Goal: Task Accomplishment & Management: Manage account settings

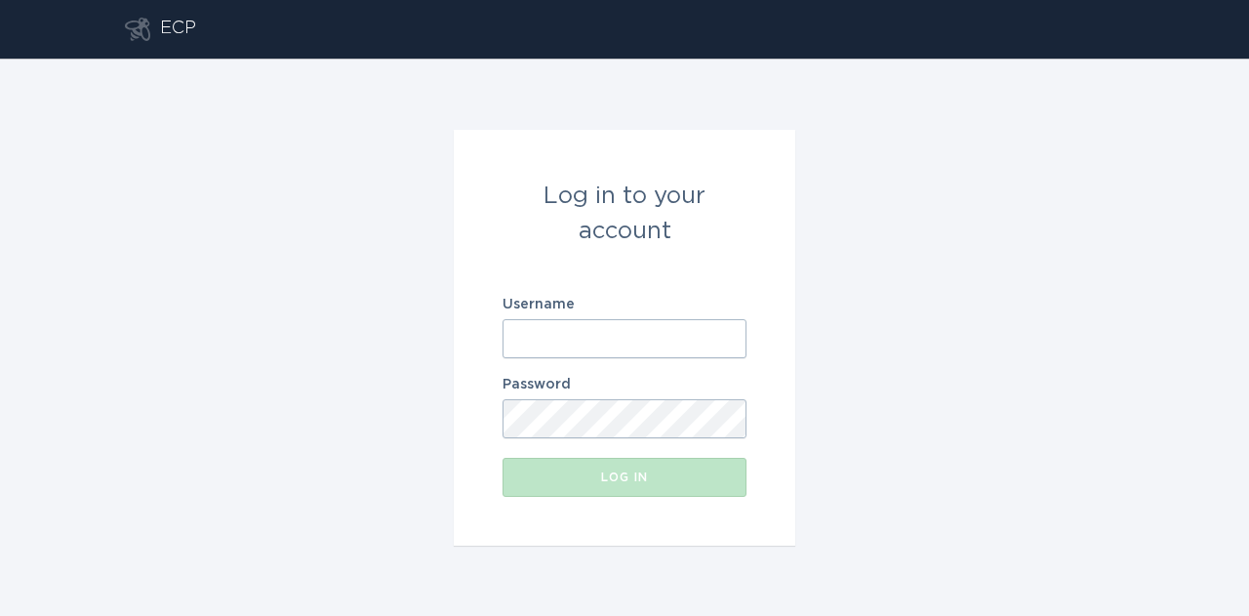
click at [706, 343] on input "Username" at bounding box center [624, 338] width 244 height 39
click at [823, 353] on div "Log in to your account Username Password Log in" at bounding box center [624, 337] width 1249 height 557
click at [732, 345] on input "Username" at bounding box center [624, 338] width 244 height 39
click at [732, 344] on input "Username" at bounding box center [624, 338] width 244 height 39
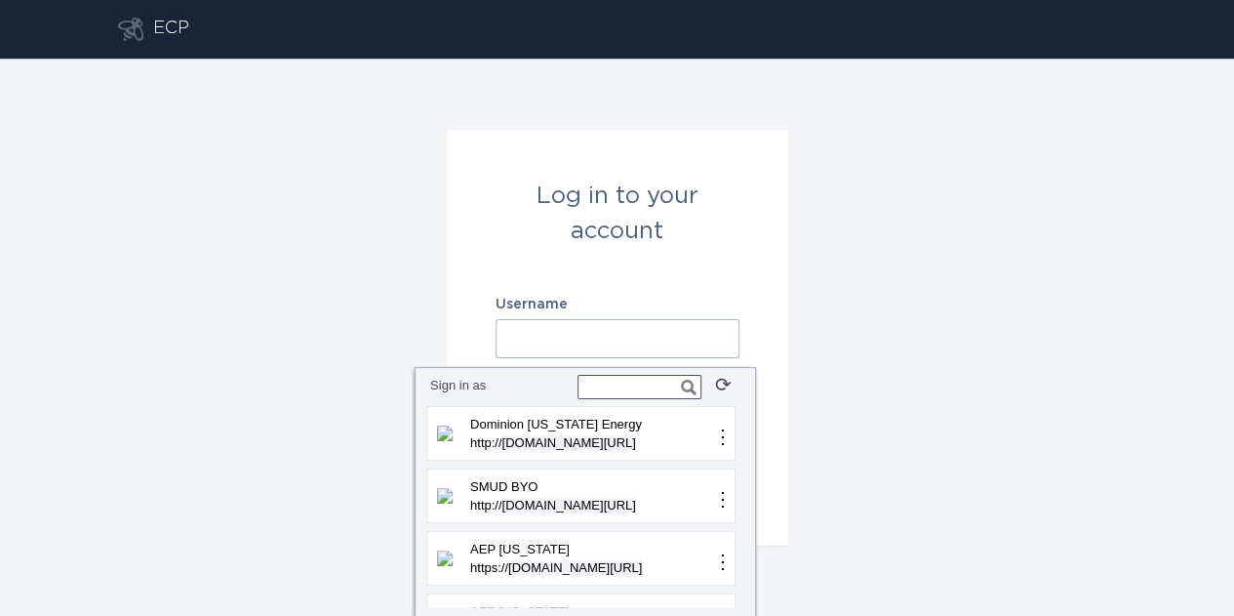
click at [917, 386] on div "Log in to your account Username Password Log in" at bounding box center [617, 337] width 1234 height 557
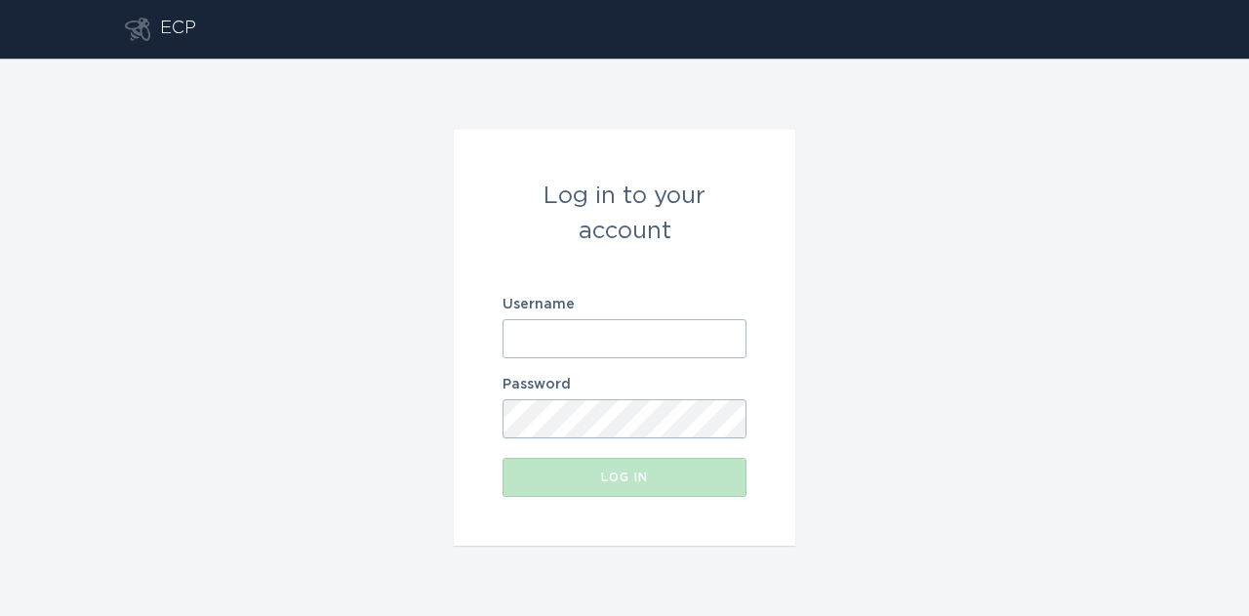
click at [720, 340] on input "Username" at bounding box center [624, 338] width 244 height 39
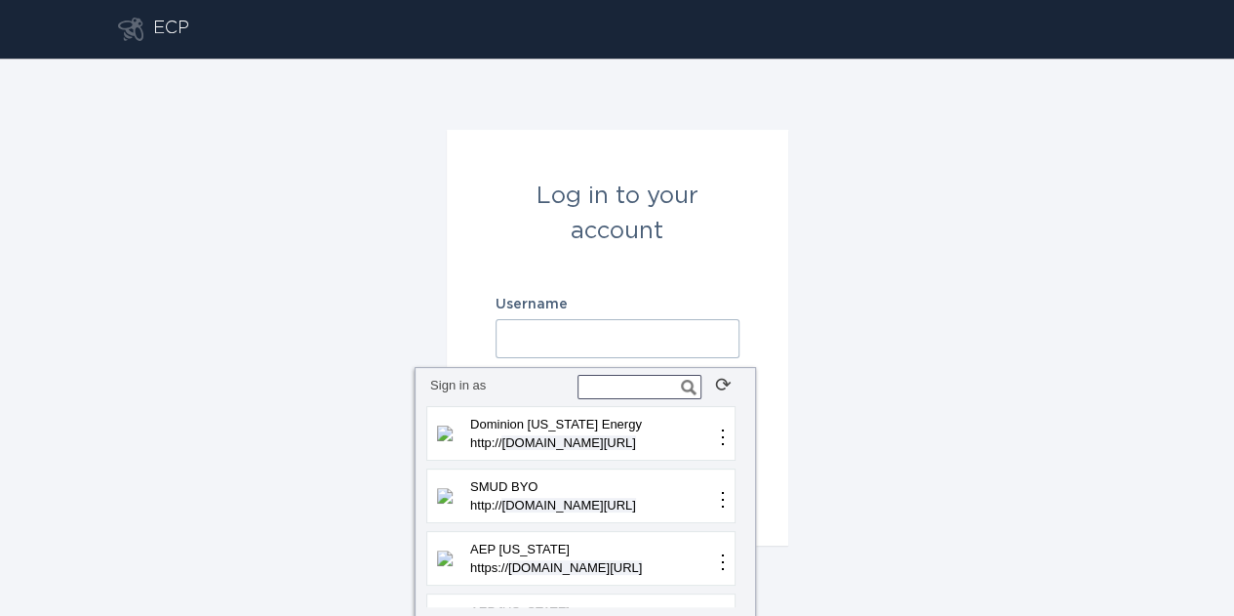
click at [613, 393] on input "text" at bounding box center [640, 387] width 124 height 24
type input "ten"
type input "e"
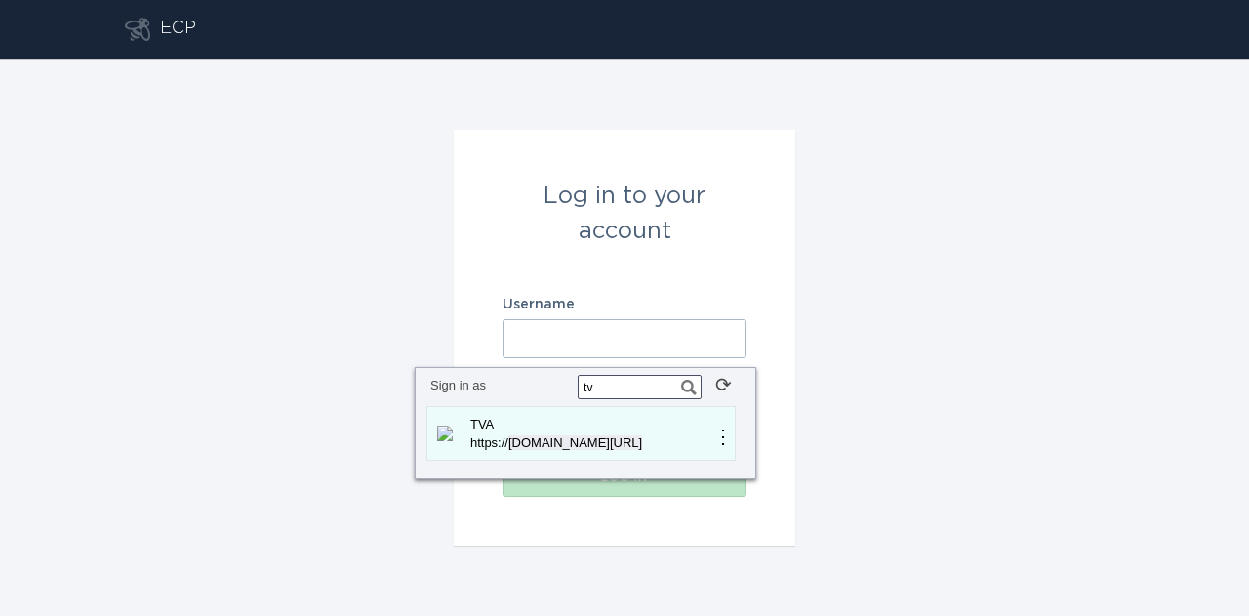
type input "tv"
click at [541, 421] on p "TVA" at bounding box center [590, 425] width 246 height 20
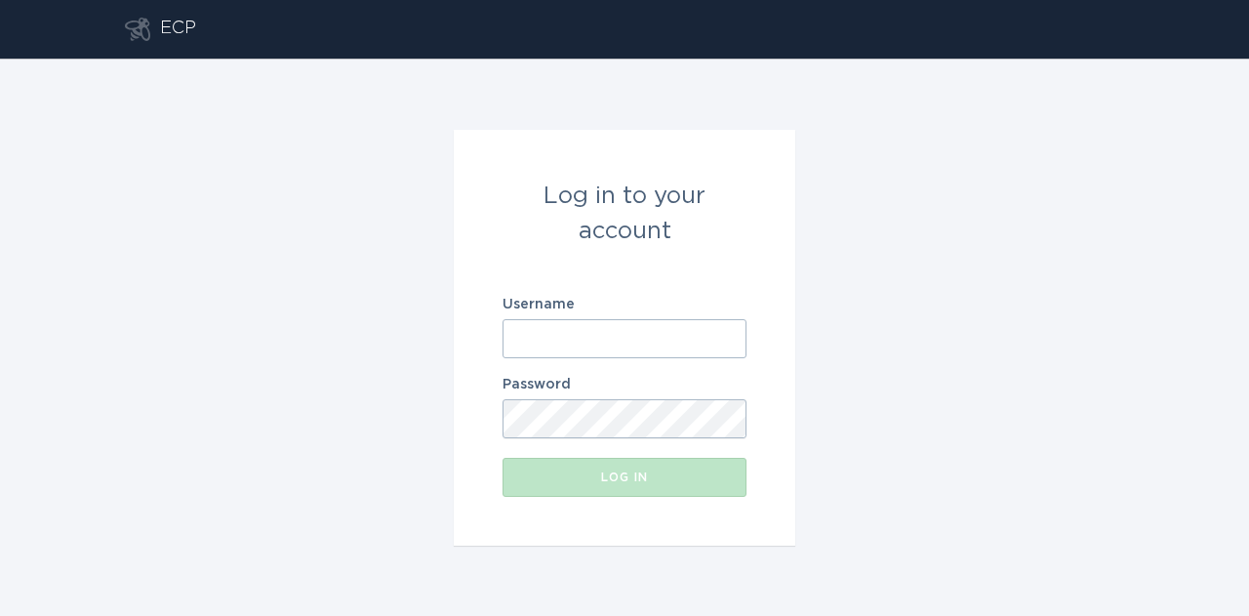
type input "[EMAIL_ADDRESS][DOMAIN_NAME]"
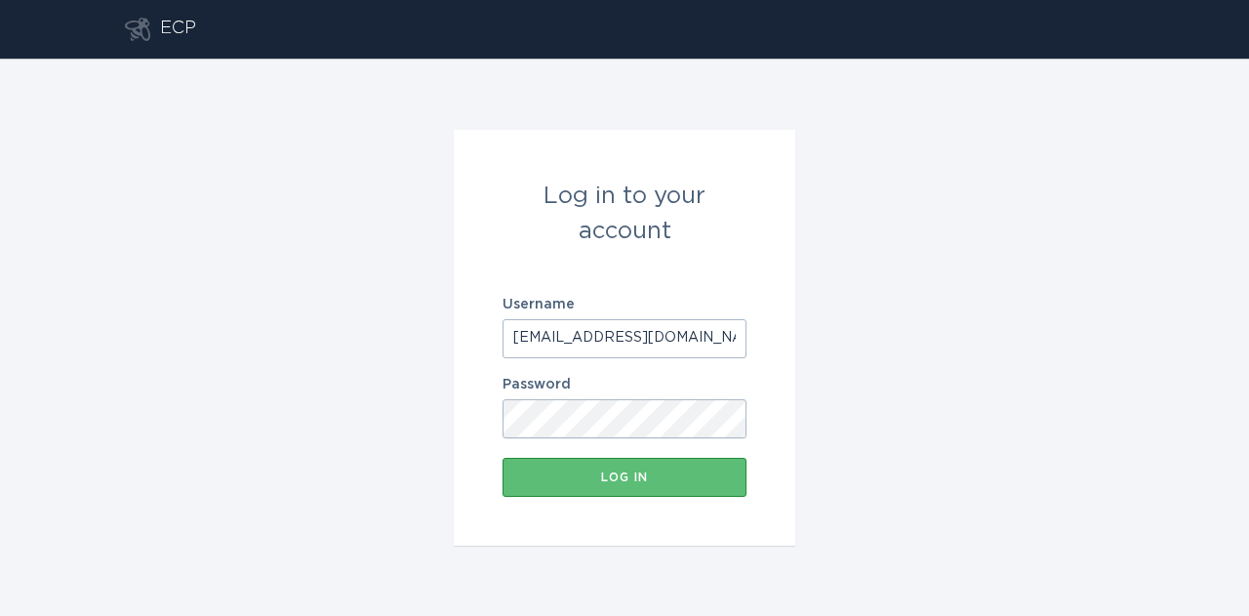
click at [843, 396] on div "Log in to your account Username [EMAIL_ADDRESS][DOMAIN_NAME] Password Log in" at bounding box center [624, 337] width 1249 height 557
click at [700, 489] on button "Log in" at bounding box center [624, 477] width 244 height 39
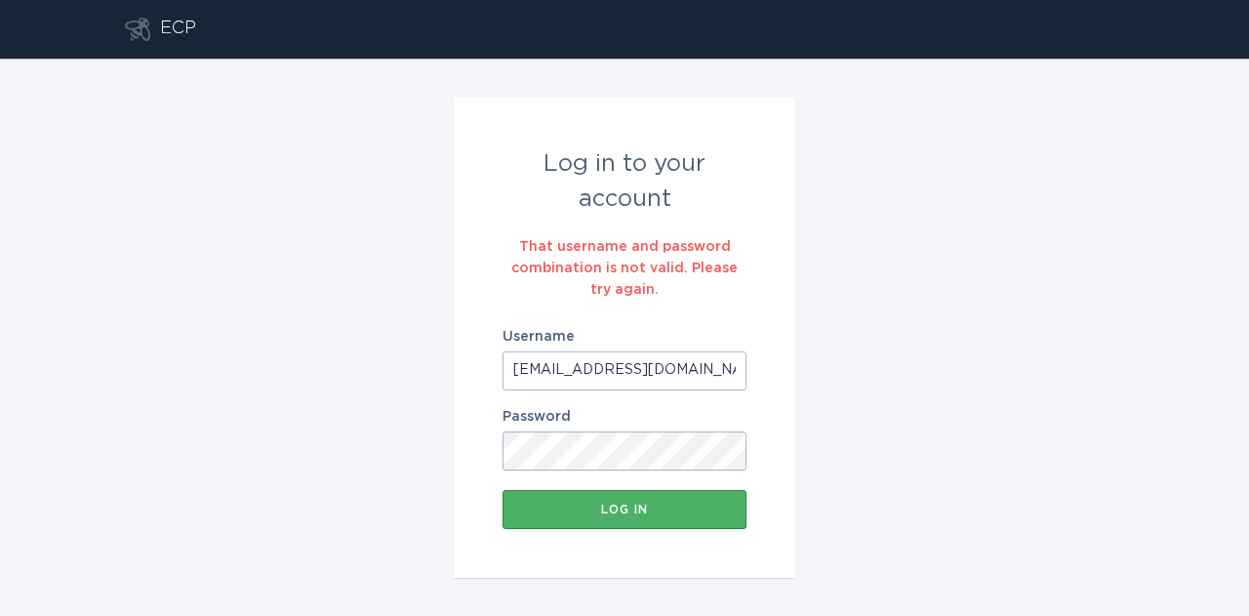
click at [683, 522] on button "Log in" at bounding box center [624, 509] width 244 height 39
